Goal: Consume media (video, audio): Consume media (video, audio)

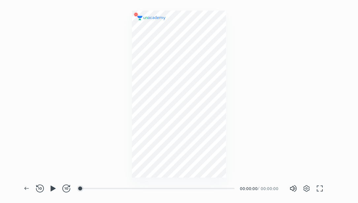
scroll to position [203, 358]
click at [305, 189] on span "100%" at bounding box center [318, 188] width 30 height 10
click at [52, 188] on icon "button" at bounding box center [52, 188] width 5 height 6
click at [308, 187] on span "9%" at bounding box center [306, 188] width 4 height 4
click at [88, 187] on div at bounding box center [87, 188] width 5 height 5
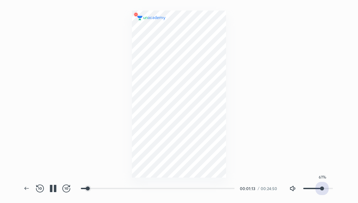
click at [321, 188] on span "61%" at bounding box center [318, 188] width 30 height 10
click at [324, 188] on span "61%" at bounding box center [322, 188] width 4 height 4
click at [309, 186] on span "74%" at bounding box center [318, 188] width 30 height 10
click at [312, 187] on span "22%" at bounding box center [310, 188] width 4 height 4
click at [309, 187] on span "21%" at bounding box center [310, 188] width 4 height 4
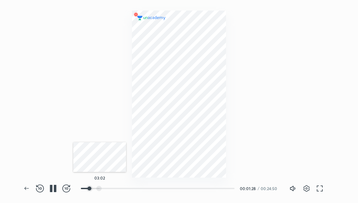
click at [100, 187] on div at bounding box center [98, 188] width 5 height 5
click at [314, 188] on span "39%" at bounding box center [315, 188] width 4 height 4
click at [313, 188] on span "39%" at bounding box center [315, 188] width 4 height 4
click at [109, 187] on div at bounding box center [108, 188] width 5 height 5
click at [314, 189] on span "28%" at bounding box center [312, 188] width 4 height 4
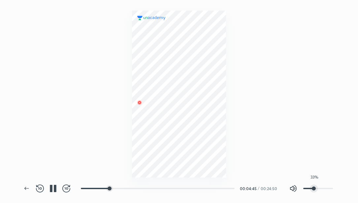
click at [313, 187] on span "33%" at bounding box center [313, 188] width 4 height 4
click at [311, 187] on span "33%" at bounding box center [313, 188] width 4 height 4
click at [312, 188] on span "21%" at bounding box center [310, 188] width 4 height 4
click at [324, 187] on span "71%" at bounding box center [318, 188] width 30 height 10
click at [309, 187] on span "22%" at bounding box center [318, 188] width 30 height 10
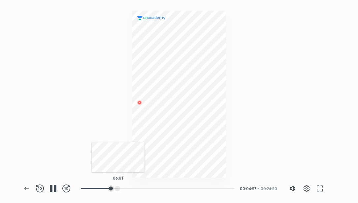
click at [118, 188] on div at bounding box center [117, 188] width 5 height 5
click at [127, 188] on div at bounding box center [126, 188] width 5 height 5
click at [135, 187] on div at bounding box center [134, 188] width 5 height 5
click at [315, 189] on span "42%" at bounding box center [316, 188] width 4 height 4
click at [318, 187] on span "42%" at bounding box center [316, 188] width 4 height 4
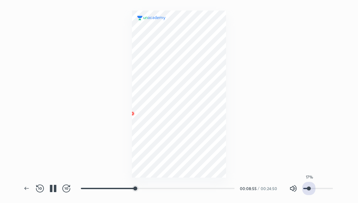
click at [308, 188] on span "17%" at bounding box center [318, 188] width 30 height 10
click at [318, 190] on span "52%" at bounding box center [318, 188] width 30 height 10
click at [141, 187] on div at bounding box center [140, 188] width 5 height 5
click at [153, 187] on div at bounding box center [152, 188] width 5 height 5
click at [317, 188] on span "52%" at bounding box center [319, 188] width 4 height 4
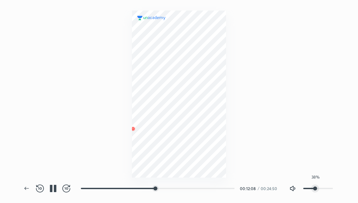
click at [313, 188] on span "38%" at bounding box center [315, 188] width 4 height 4
click at [315, 187] on span "41%" at bounding box center [316, 188] width 4 height 4
click at [314, 188] on span "41%" at bounding box center [316, 188] width 4 height 4
click at [313, 189] on span "24%" at bounding box center [311, 188] width 4 height 4
click at [161, 187] on div at bounding box center [160, 188] width 5 height 5
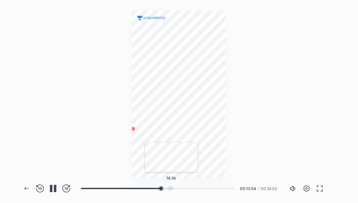
click at [171, 188] on div at bounding box center [170, 188] width 5 height 5
click at [315, 188] on span "43%" at bounding box center [316, 188] width 4 height 4
click at [52, 189] on icon "button" at bounding box center [53, 188] width 8 height 8
click at [52, 187] on icon "button" at bounding box center [52, 188] width 5 height 6
click at [322, 188] on span "63%" at bounding box center [322, 188] width 4 height 4
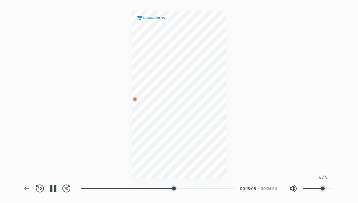
click at [320, 188] on span "63%" at bounding box center [322, 188] width 4 height 4
click at [312, 188] on span "32%" at bounding box center [313, 188] width 4 height 4
click at [316, 187] on span "43%" at bounding box center [316, 188] width 4 height 4
click at [179, 188] on div at bounding box center [178, 188] width 5 height 5
click at [186, 187] on div at bounding box center [185, 188] width 5 height 5
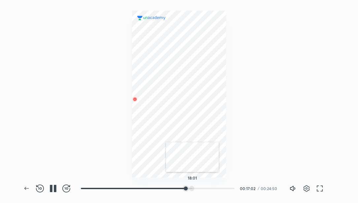
click at [192, 187] on div at bounding box center [191, 188] width 5 height 5
click at [197, 187] on div at bounding box center [196, 188] width 5 height 5
click at [192, 187] on div at bounding box center [191, 188] width 5 height 5
click at [326, 188] on span "77%" at bounding box center [318, 188] width 30 height 10
click at [319, 188] on span "56%" at bounding box center [320, 188] width 4 height 4
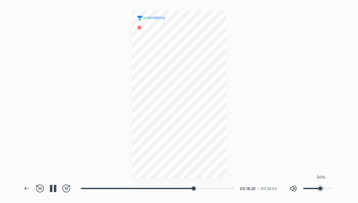
click at [318, 187] on span "56%" at bounding box center [320, 188] width 4 height 4
click at [316, 187] on span "34%" at bounding box center [314, 188] width 4 height 4
click at [320, 189] on span "49%" at bounding box center [318, 188] width 4 height 4
click at [200, 188] on div at bounding box center [199, 188] width 5 height 5
click at [204, 188] on div at bounding box center [203, 188] width 5 height 5
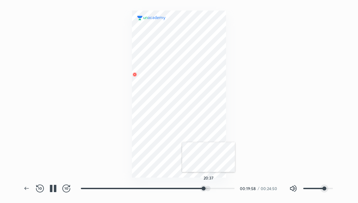
click at [208, 188] on div at bounding box center [207, 188] width 5 height 5
click at [214, 188] on div at bounding box center [212, 188] width 5 height 5
click at [218, 188] on div at bounding box center [217, 188] width 5 height 5
click at [223, 189] on div at bounding box center [222, 188] width 5 height 5
click at [227, 189] on div at bounding box center [226, 188] width 5 height 5
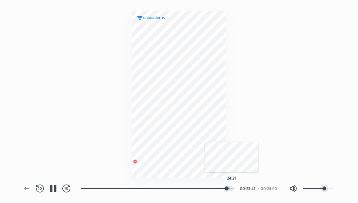
click at [231, 189] on div at bounding box center [230, 188] width 5 height 5
click at [232, 187] on div at bounding box center [231, 188] width 5 height 5
click at [226, 187] on div at bounding box center [225, 188] width 5 height 5
click at [200, 187] on div at bounding box center [199, 188] width 5 height 5
click at [184, 188] on div at bounding box center [182, 188] width 5 height 5
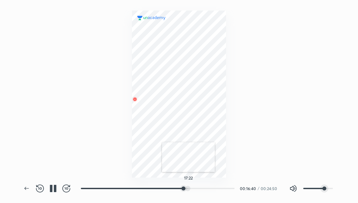
click at [188, 188] on div at bounding box center [187, 188] width 5 height 5
click at [305, 189] on span "7%" at bounding box center [318, 188] width 30 height 10
click at [312, 186] on span "31%" at bounding box center [313, 188] width 4 height 4
click at [315, 187] on span "31%" at bounding box center [313, 188] width 4 height 4
click at [323, 189] on span "69%" at bounding box center [318, 188] width 30 height 10
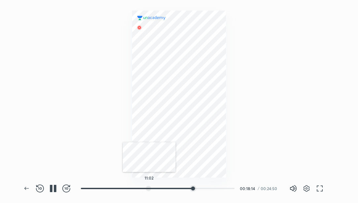
click at [149, 187] on div at bounding box center [148, 188] width 5 height 5
click at [326, 188] on span "69%" at bounding box center [324, 188] width 4 height 4
click at [322, 189] on span "87%" at bounding box center [318, 188] width 30 height 10
click at [144, 187] on div at bounding box center [143, 188] width 5 height 5
click at [327, 187] on span "82%" at bounding box center [328, 188] width 4 height 4
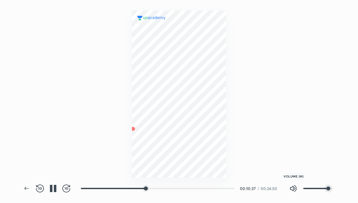
click at [295, 187] on icon "button" at bounding box center [294, 188] width 1 height 3
click at [291, 188] on icon "button" at bounding box center [293, 188] width 8 height 8
click at [151, 188] on div at bounding box center [149, 188] width 5 height 5
click at [152, 188] on div at bounding box center [151, 188] width 5 height 5
click at [154, 188] on div at bounding box center [152, 188] width 5 height 5
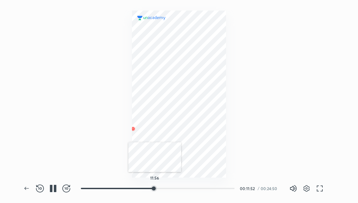
click at [155, 188] on div at bounding box center [153, 188] width 5 height 5
click at [156, 188] on div at bounding box center [155, 188] width 5 height 5
click at [158, 188] on div at bounding box center [157, 188] width 5 height 5
click at [161, 188] on div at bounding box center [160, 188] width 5 height 5
click at [164, 188] on div at bounding box center [163, 188] width 5 height 5
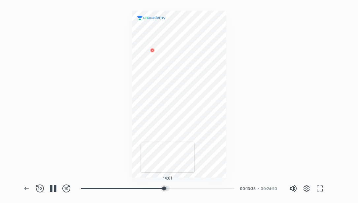
click at [167, 188] on div at bounding box center [166, 188] width 5 height 5
click at [172, 187] on div at bounding box center [171, 188] width 5 height 5
click at [180, 187] on div at bounding box center [179, 188] width 5 height 5
click at [189, 187] on div at bounding box center [188, 188] width 5 height 5
click at [202, 188] on div at bounding box center [200, 188] width 5 height 5
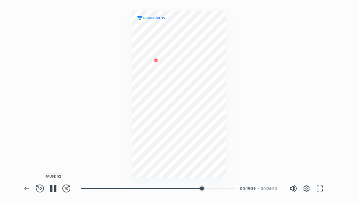
click at [53, 187] on icon "button" at bounding box center [53, 188] width 8 height 8
click at [231, 187] on div at bounding box center [230, 188] width 5 height 5
click at [236, 189] on div at bounding box center [233, 188] width 5 height 5
click at [236, 188] on div at bounding box center [233, 188] width 7 height 7
click at [49, 188] on icon "button" at bounding box center [53, 188] width 8 height 8
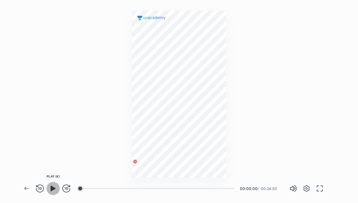
click at [49, 187] on icon "button" at bounding box center [53, 188] width 8 height 8
